Goal: Transaction & Acquisition: Purchase product/service

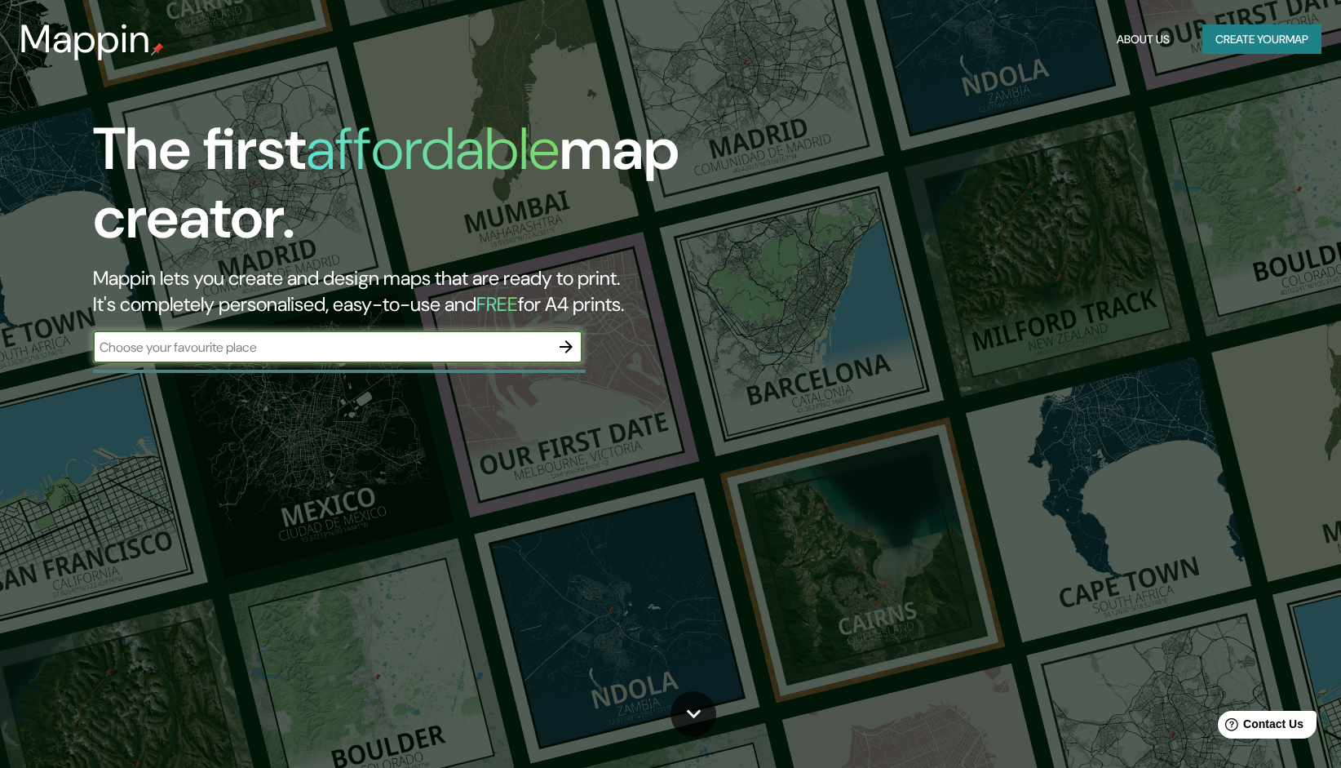
click at [233, 354] on input "text" at bounding box center [321, 347] width 457 height 19
click at [285, 349] on input "text" at bounding box center [321, 347] width 457 height 19
paste input "[GEOGRAPHIC_DATA]"
type input "[GEOGRAPHIC_DATA]"
click at [437, 344] on input "[GEOGRAPHIC_DATA]" at bounding box center [321, 347] width 457 height 19
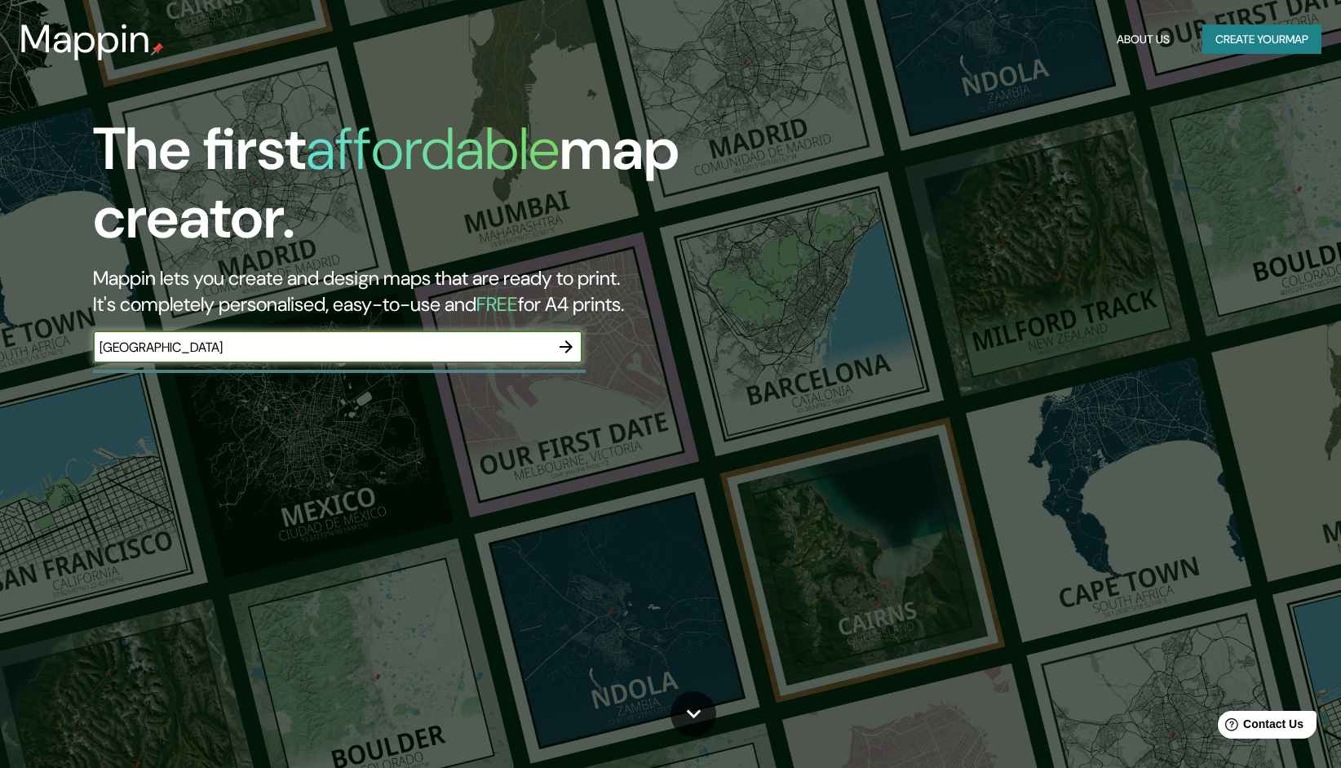
click at [567, 343] on icon "button" at bounding box center [566, 346] width 13 height 13
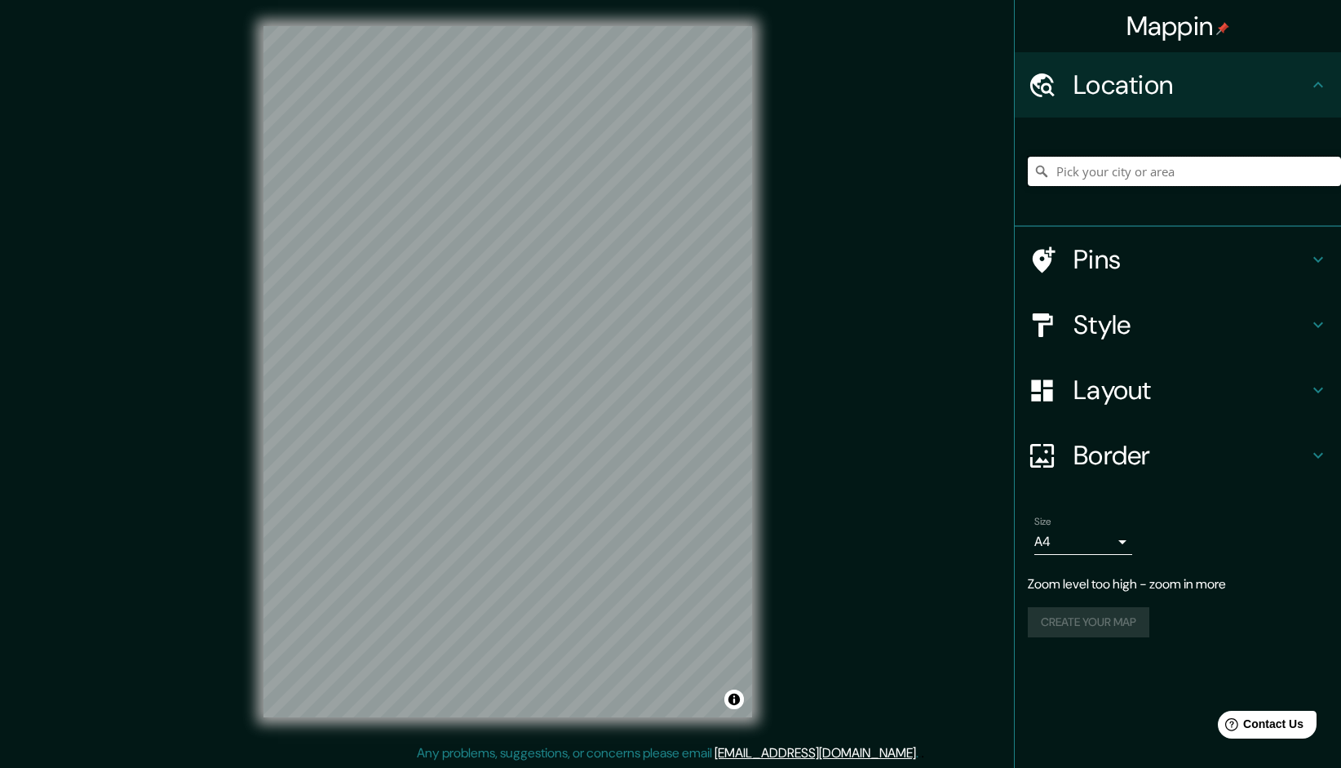
click at [1123, 168] on input "Pick your city or area" at bounding box center [1184, 171] width 313 height 29
paste input "[GEOGRAPHIC_DATA]"
click at [1157, 160] on input "Noord, [GEOGRAPHIC_DATA], [GEOGRAPHIC_DATA], [GEOGRAPHIC_DATA]" at bounding box center [1184, 171] width 313 height 29
type input "Noord, [GEOGRAPHIC_DATA], [GEOGRAPHIC_DATA], [GEOGRAPHIC_DATA]"
click at [1328, 165] on icon "Clear" at bounding box center [1327, 171] width 13 height 13
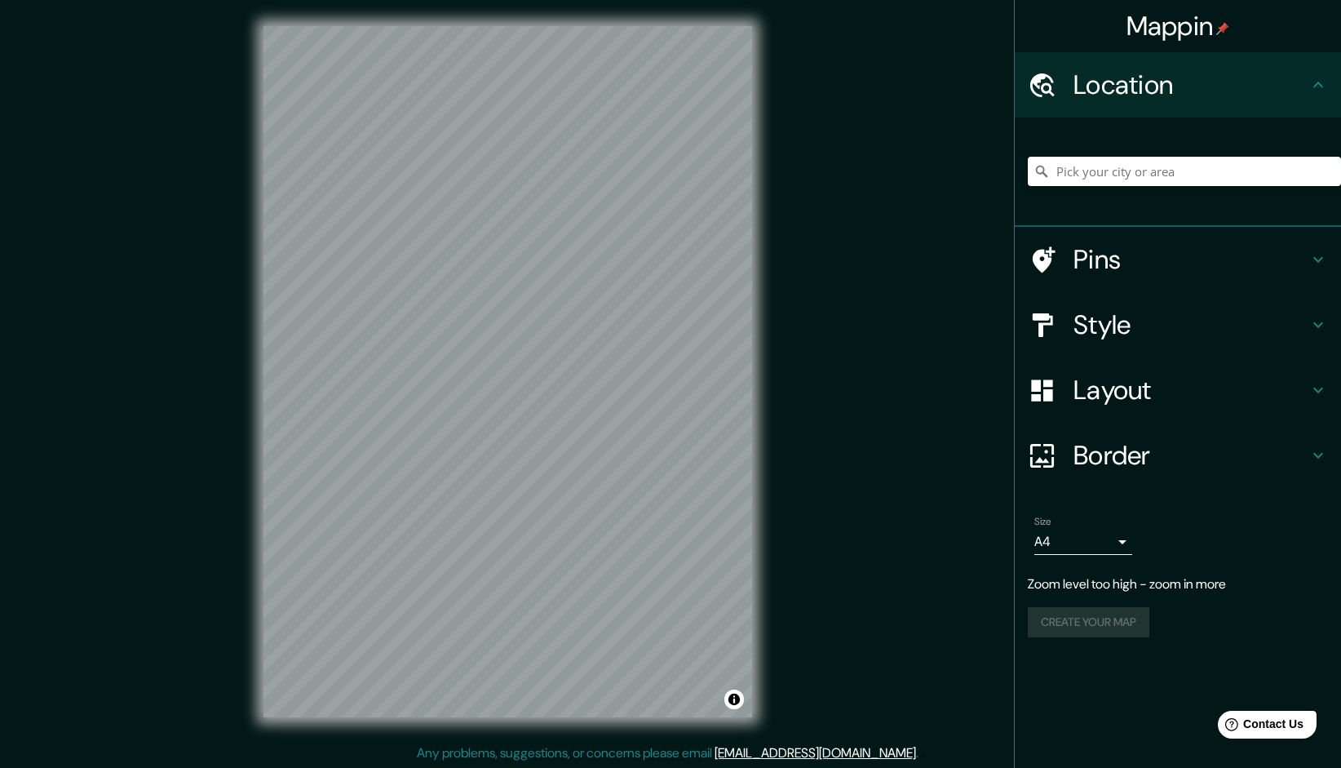
click at [1225, 167] on input "Pick your city or area" at bounding box center [1184, 171] width 313 height 29
click at [1047, 371] on div "Mappin Location [PERSON_NAME], [GEOGRAPHIC_DATA], [GEOGRAPHIC_DATA] Pins Style …" at bounding box center [670, 384] width 1341 height 769
click at [1131, 166] on input "[PERSON_NAME], [GEOGRAPHIC_DATA], [GEOGRAPHIC_DATA]" at bounding box center [1184, 171] width 313 height 29
click at [1301, 170] on input "[PERSON_NAME], [GEOGRAPHIC_DATA], [GEOGRAPHIC_DATA]" at bounding box center [1184, 171] width 313 height 29
click at [1232, 170] on input "[PERSON_NAME], [GEOGRAPHIC_DATA], [GEOGRAPHIC_DATA]" at bounding box center [1184, 171] width 313 height 29
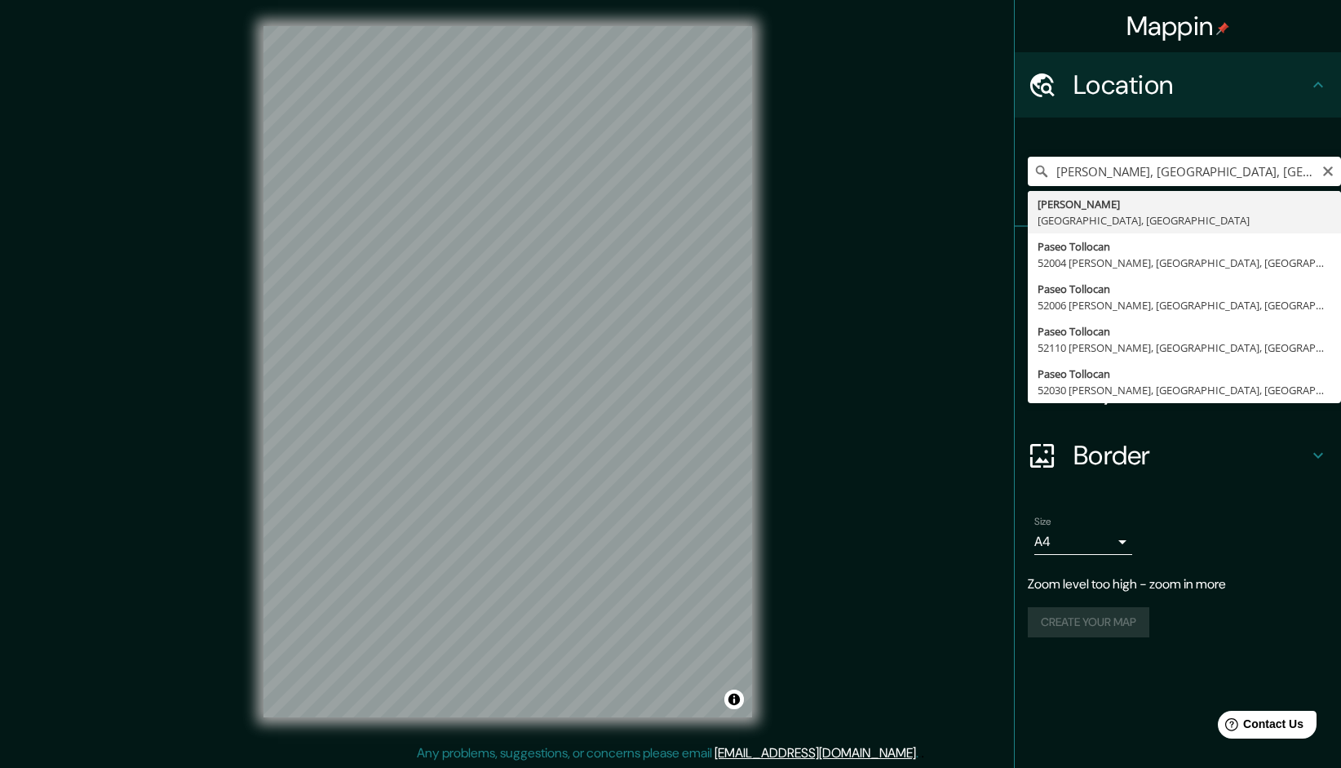
type input "[PERSON_NAME], [GEOGRAPHIC_DATA], [GEOGRAPHIC_DATA]"
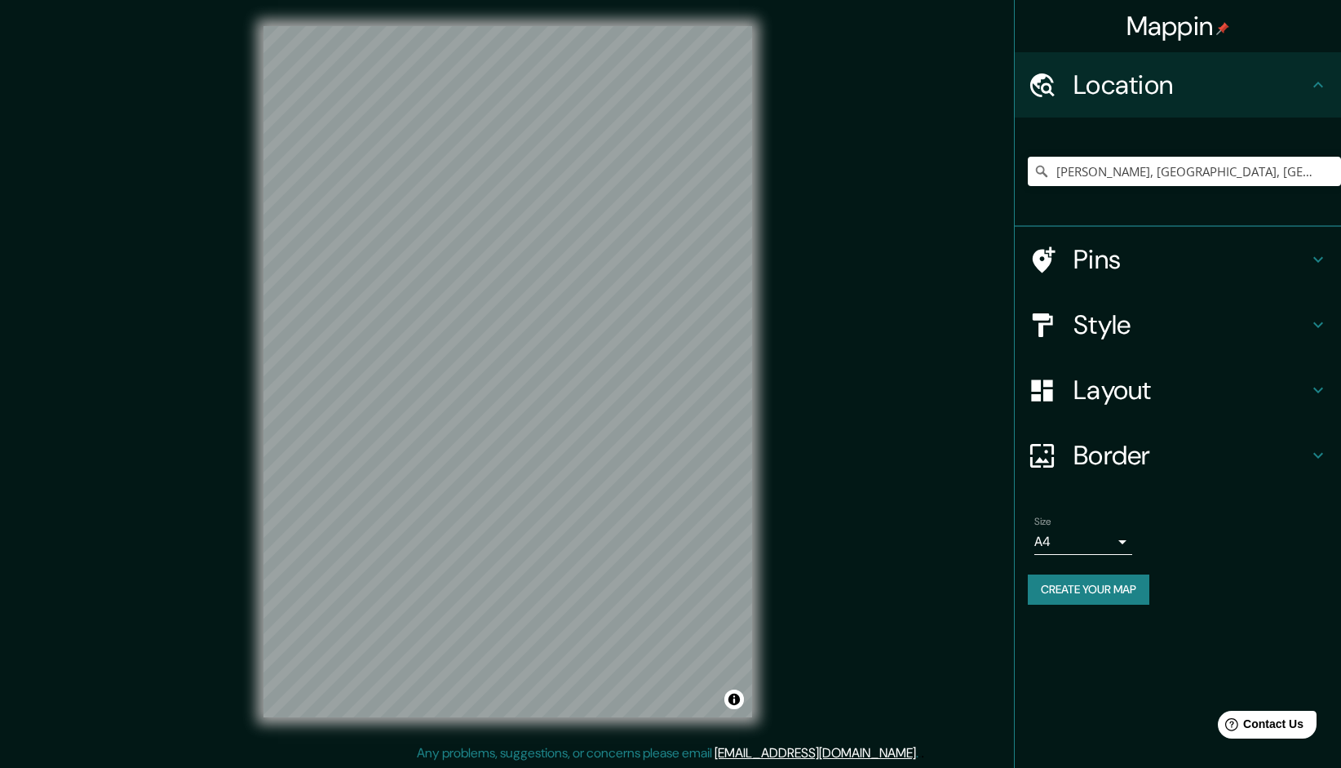
click at [1222, 250] on h4 "Pins" at bounding box center [1190, 259] width 235 height 33
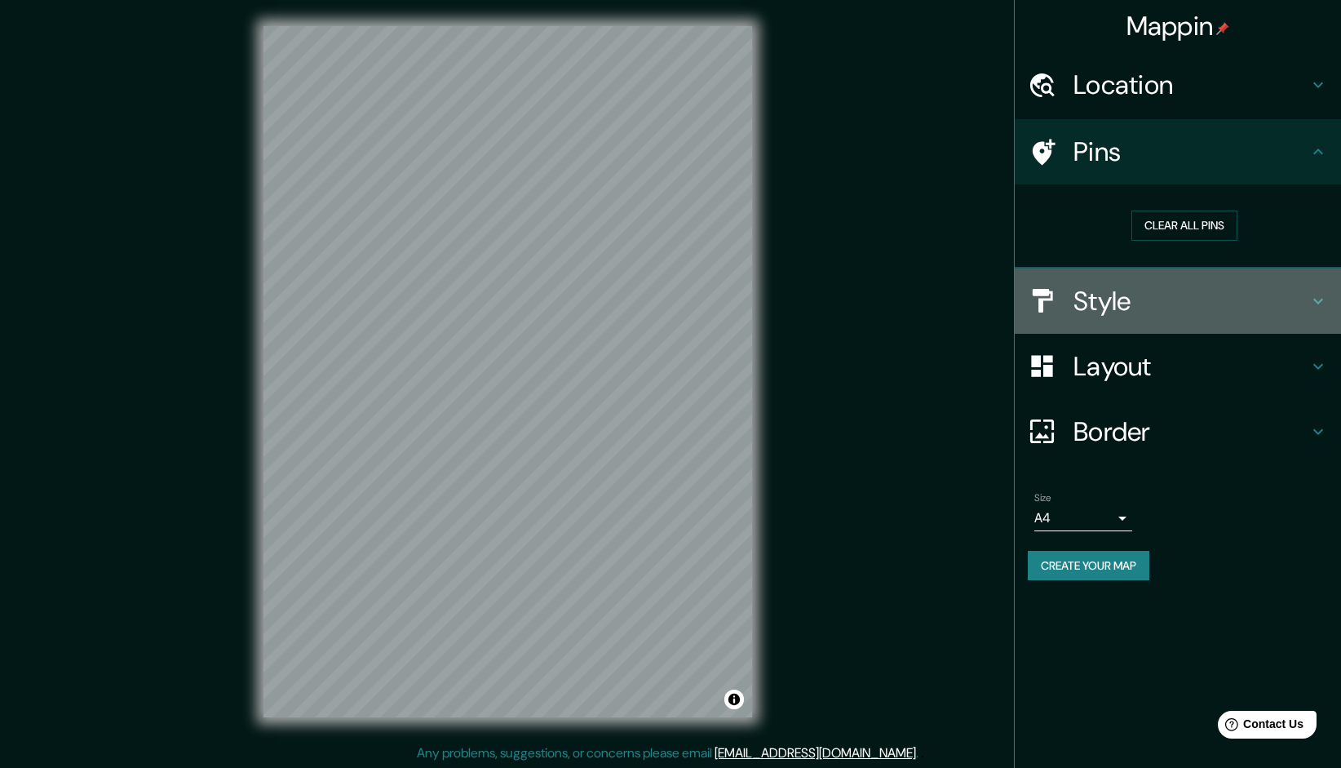
click at [1135, 298] on h4 "Style" at bounding box center [1190, 301] width 235 height 33
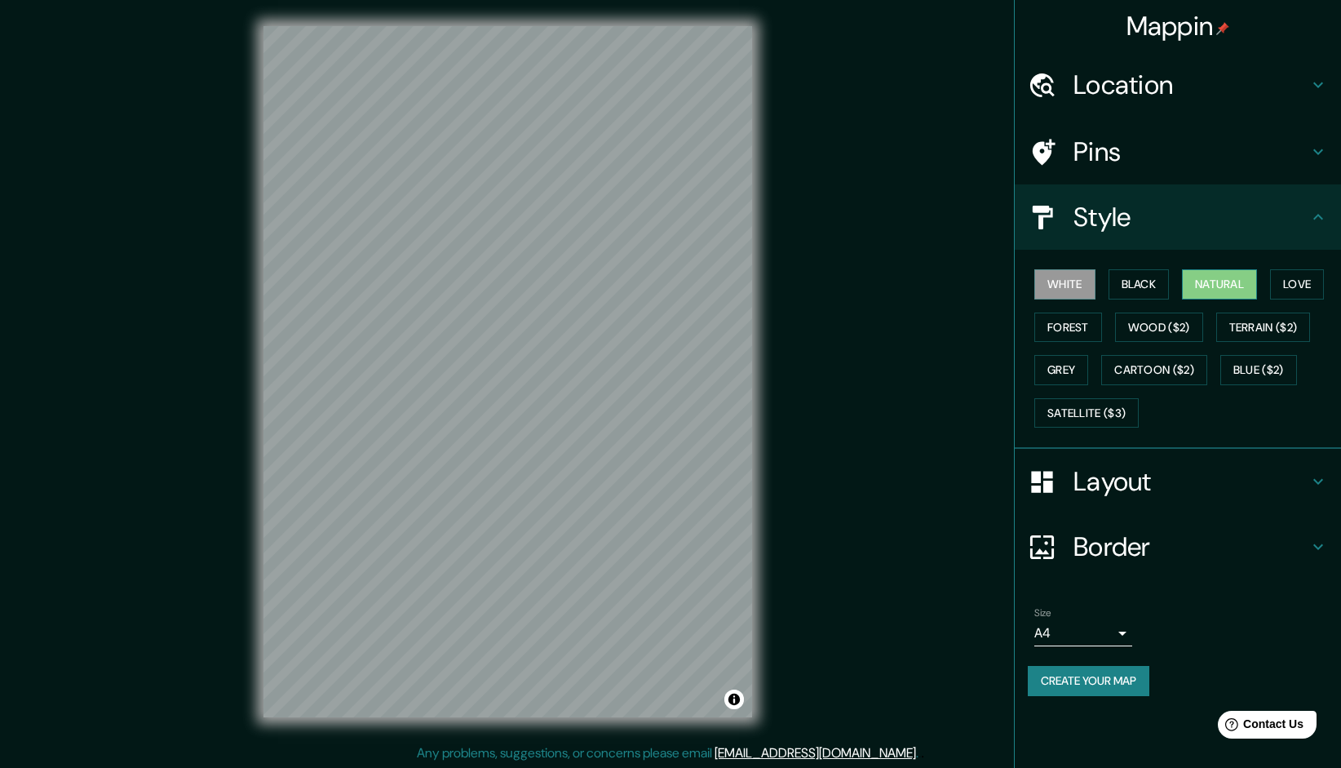
click at [1219, 279] on button "Natural" at bounding box center [1219, 284] width 75 height 30
click at [1158, 357] on button "Cartoon ($2)" at bounding box center [1154, 370] width 106 height 30
click at [1077, 373] on button "Grey" at bounding box center [1061, 370] width 54 height 30
click at [1248, 355] on button "Blue ($2)" at bounding box center [1258, 370] width 77 height 30
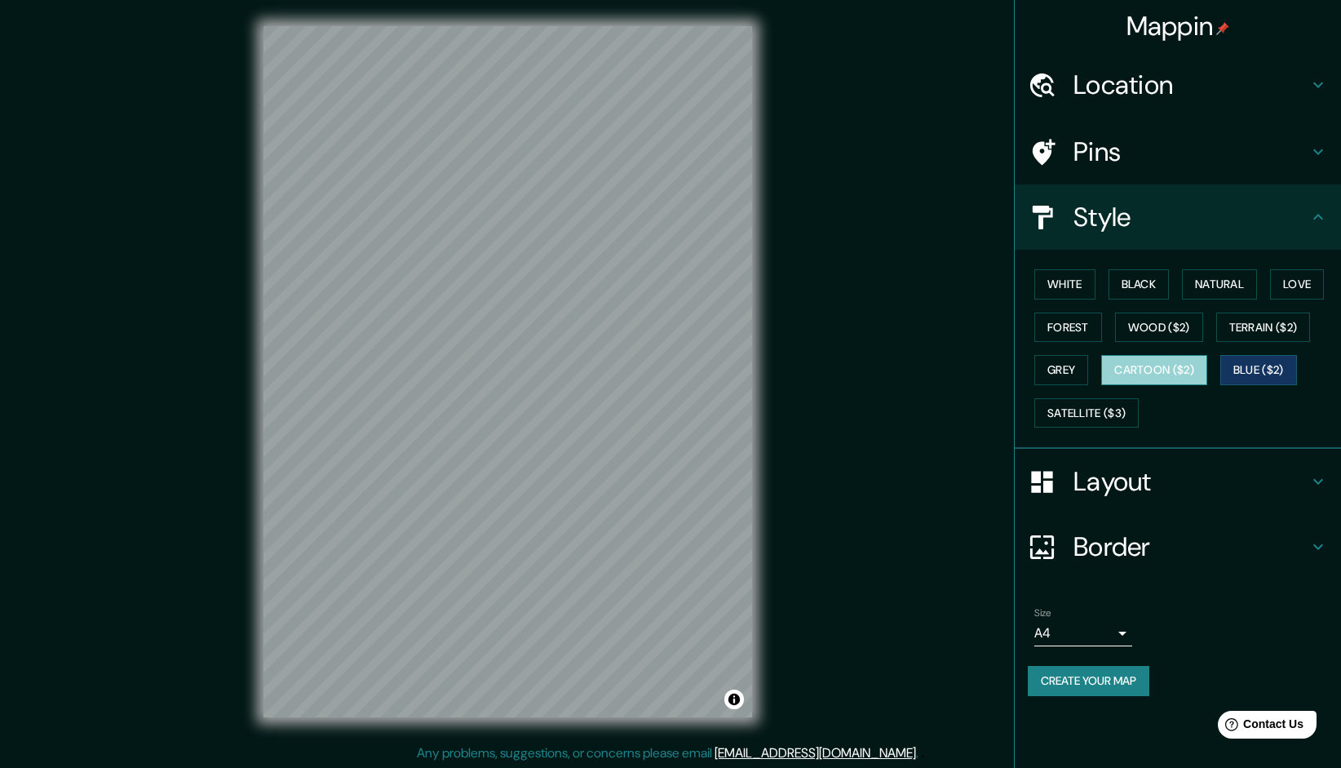
click at [1153, 369] on button "Cartoon ($2)" at bounding box center [1154, 370] width 106 height 30
click at [1031, 361] on div "White Black Natural Love Forest Wood ($2) Terrain ($2) Grey Cartoon ($2) Blue (…" at bounding box center [1184, 348] width 313 height 171
click at [1054, 360] on button "Grey" at bounding box center [1061, 370] width 54 height 30
click at [1253, 371] on button "Blue ($2)" at bounding box center [1258, 370] width 77 height 30
click at [1282, 328] on button "Terrain ($2)" at bounding box center [1263, 327] width 95 height 30
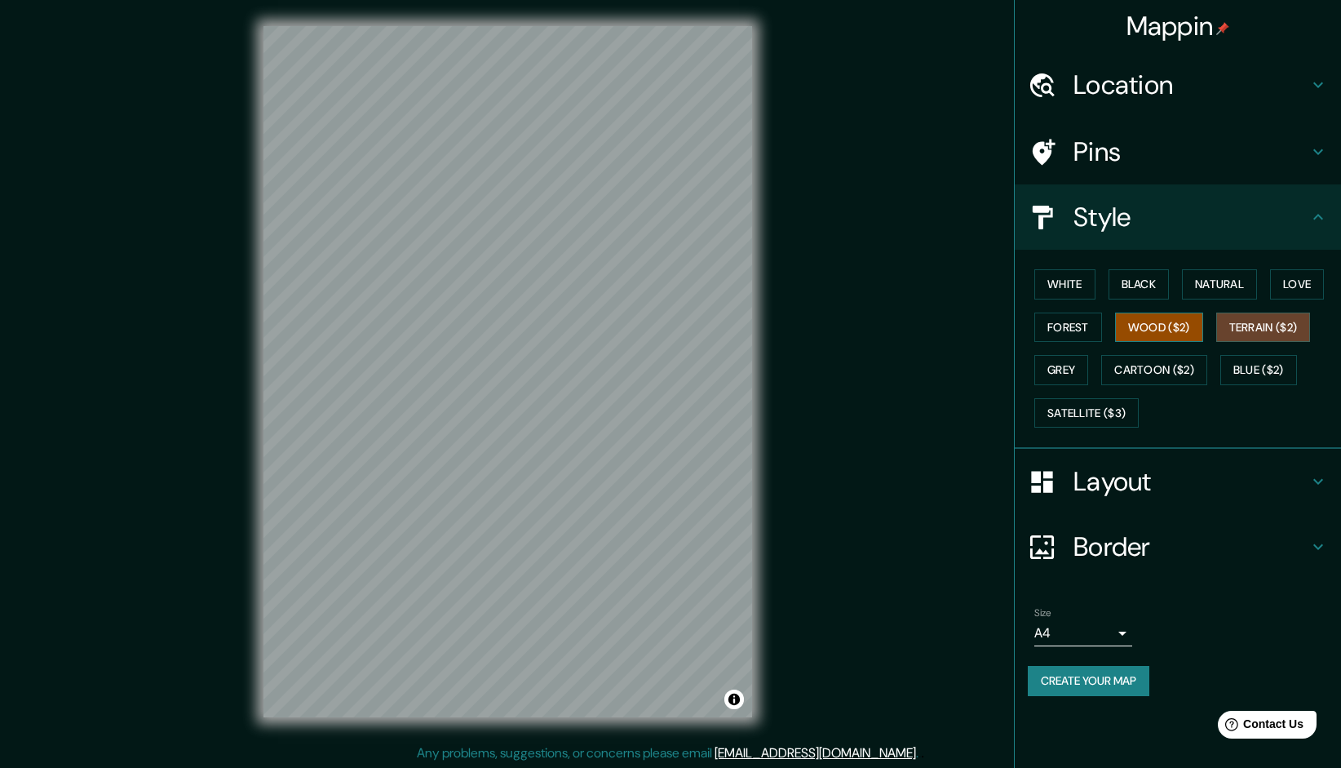
click at [1129, 334] on button "Wood ($2)" at bounding box center [1159, 327] width 88 height 30
click at [1077, 329] on button "Forest" at bounding box center [1068, 327] width 68 height 30
click at [1079, 287] on button "White" at bounding box center [1064, 284] width 61 height 30
click at [1155, 281] on button "Black" at bounding box center [1139, 284] width 61 height 30
click at [1208, 277] on button "Natural" at bounding box center [1219, 284] width 75 height 30
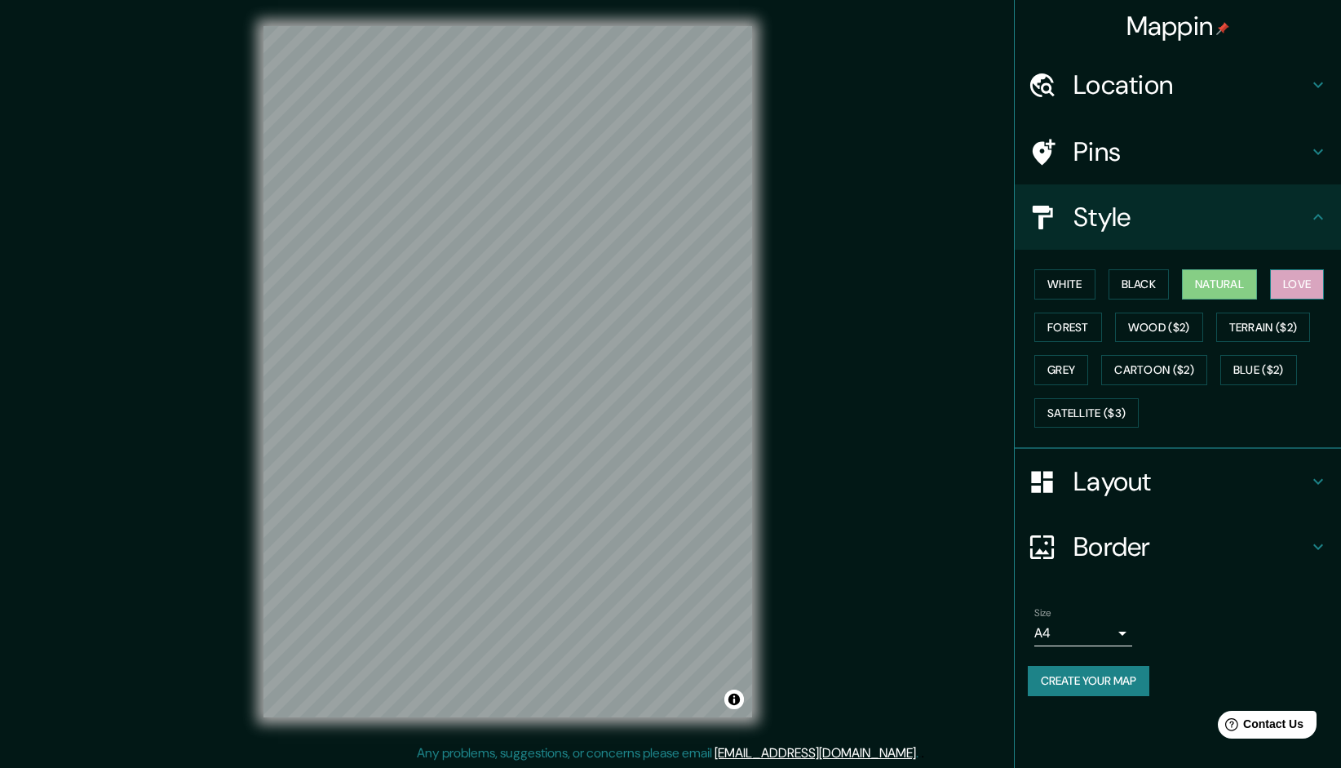
click at [1316, 271] on button "Love" at bounding box center [1297, 284] width 54 height 30
click at [1170, 361] on button "Cartoon ($2)" at bounding box center [1154, 370] width 106 height 30
